Goal: Information Seeking & Learning: Learn about a topic

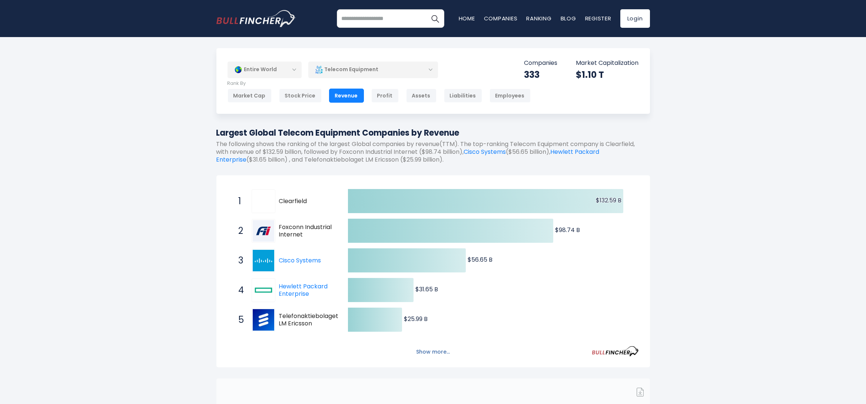
click at [426, 352] on button "Show more..." at bounding box center [433, 352] width 43 height 12
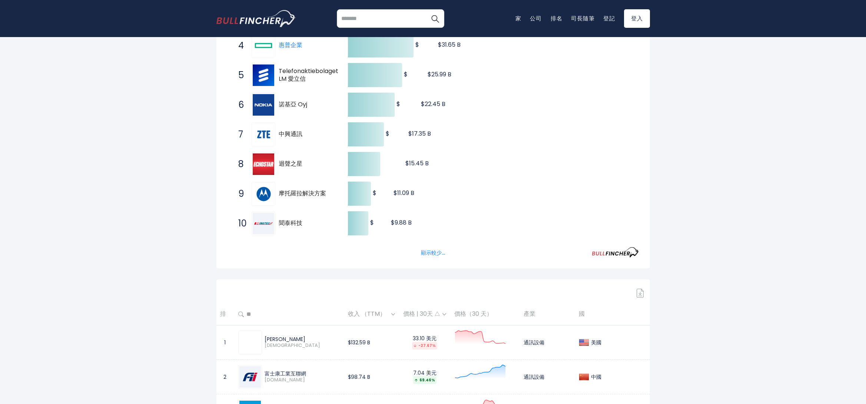
scroll to position [444, 0]
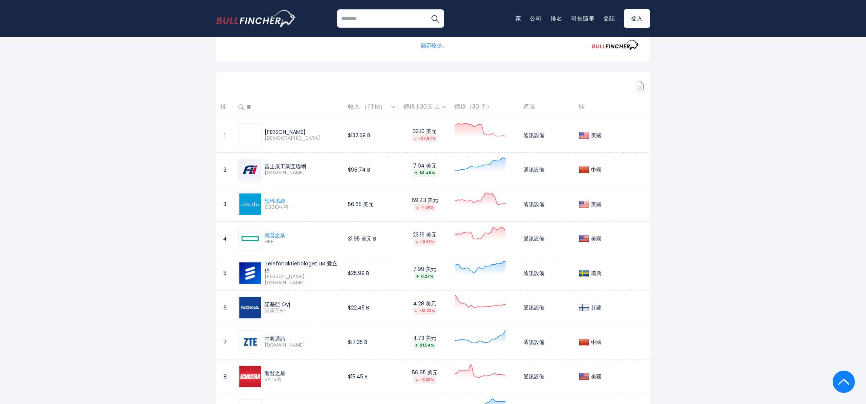
click at [395, 107] on img at bounding box center [393, 107] width 4 height 2
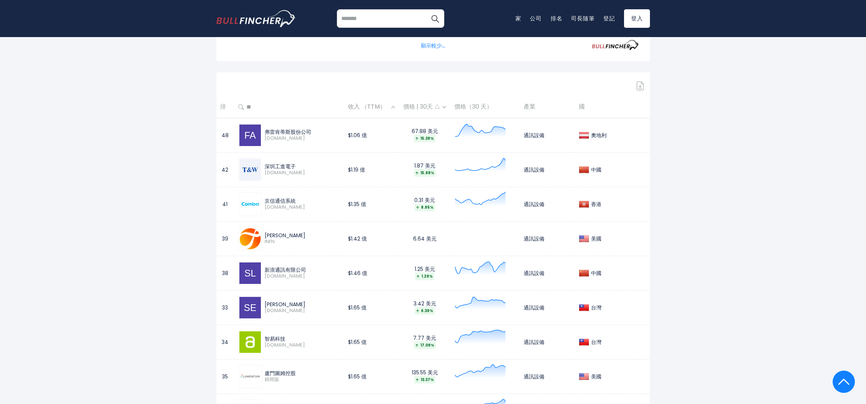
click at [395, 106] on img at bounding box center [393, 107] width 4 height 2
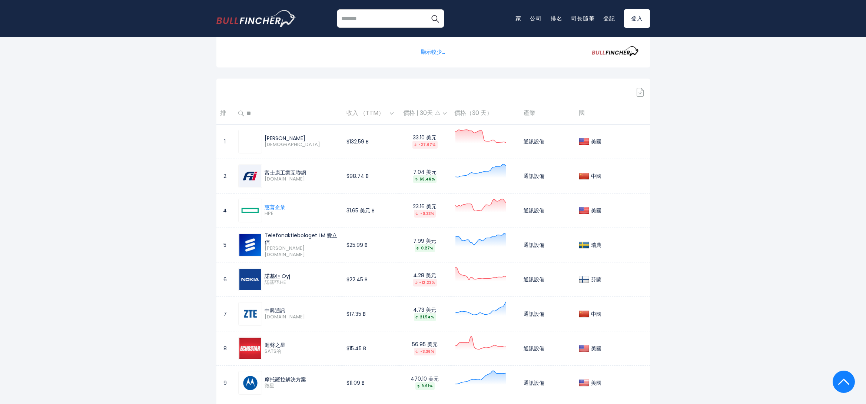
scroll to position [370, 0]
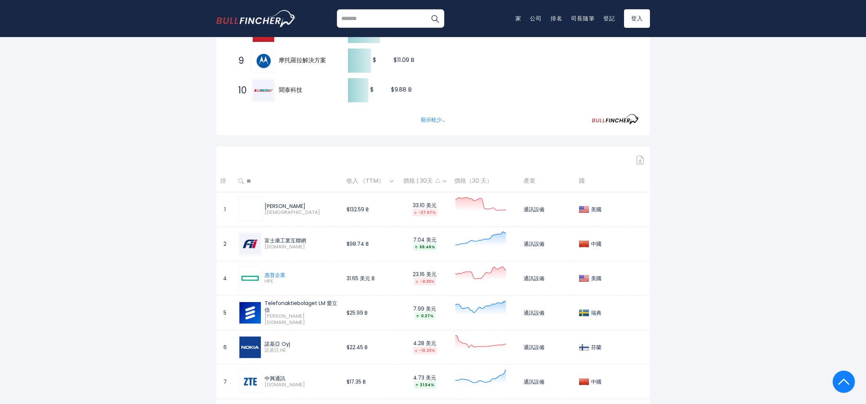
click at [446, 180] on img at bounding box center [445, 181] width 4 height 2
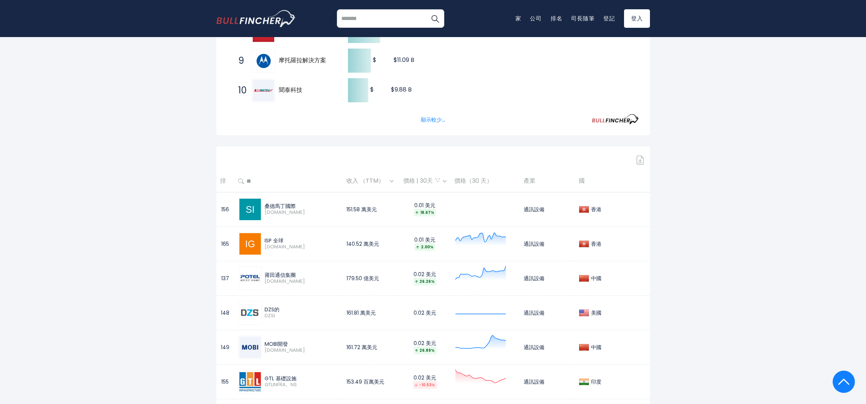
click at [446, 180] on img at bounding box center [445, 181] width 4 height 2
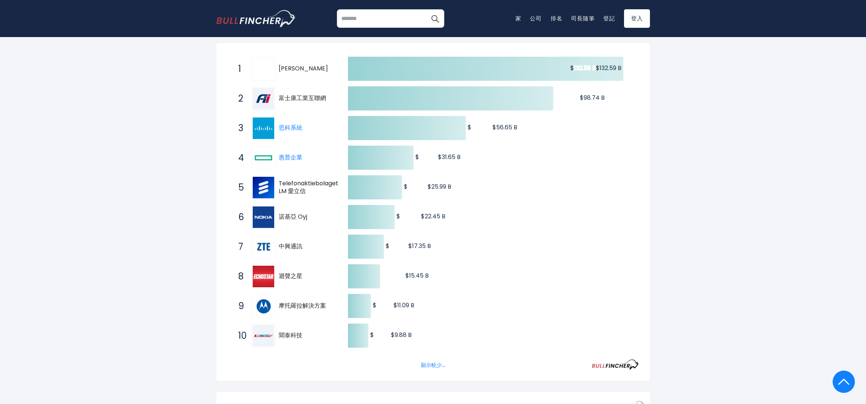
scroll to position [0, 0]
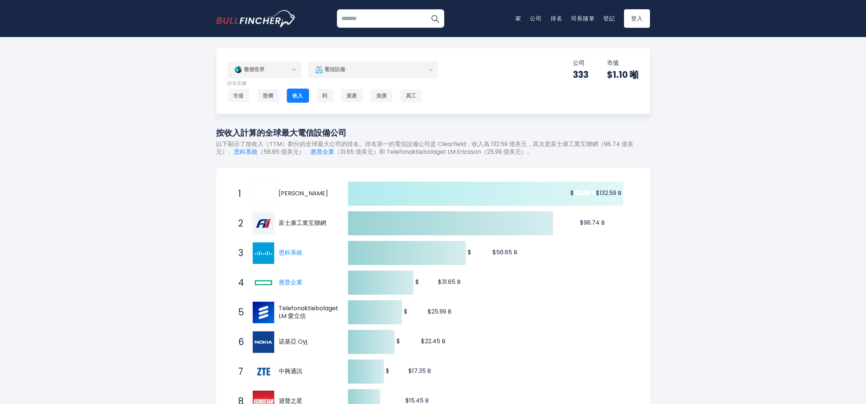
click at [580, 195] on tspan "132.59 B" at bounding box center [585, 193] width 22 height 9
click at [464, 197] on icon at bounding box center [485, 194] width 275 height 24
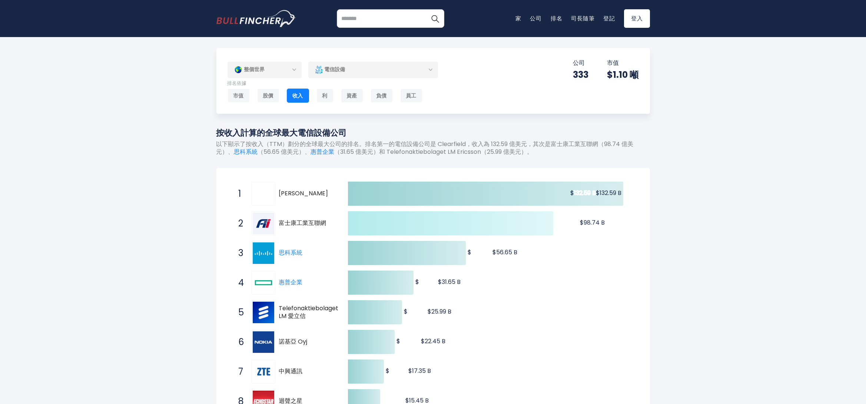
click at [589, 220] on text "$98.74 B $98.74 B" at bounding box center [580, 222] width 50 height 9
click at [464, 220] on icon at bounding box center [450, 223] width 205 height 24
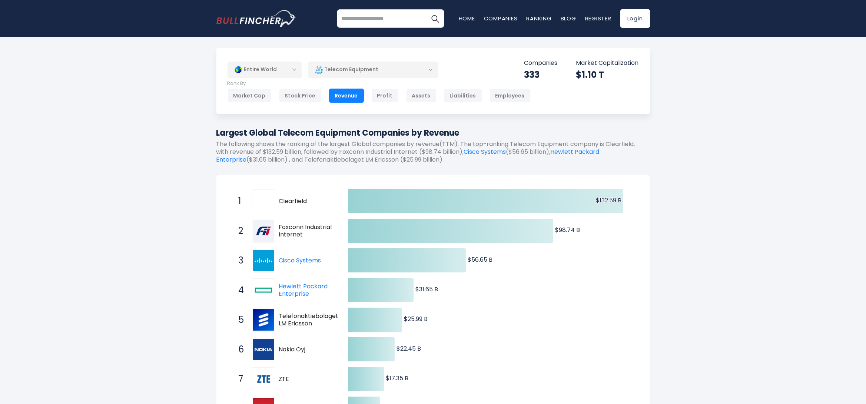
click at [257, 201] on img at bounding box center [263, 200] width 21 height 21
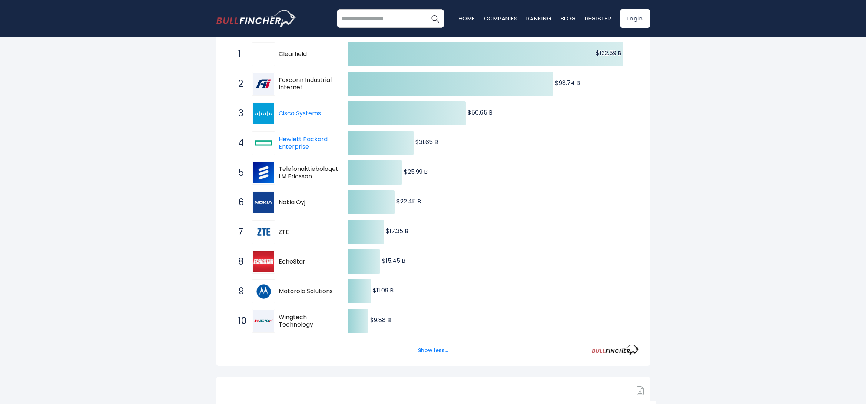
scroll to position [148, 0]
